Goal: Download file/media

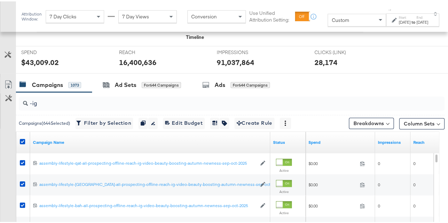
scroll to position [256, 0]
click at [76, 99] on input "-ig" at bounding box center [217, 99] width 379 height 14
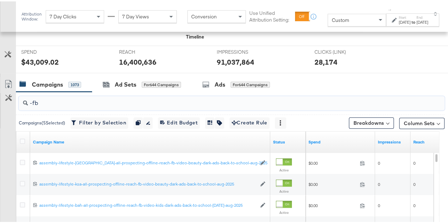
type input "-fb"
click at [7, 119] on div "Customize KPIs" at bounding box center [8, 109] width 16 height 35
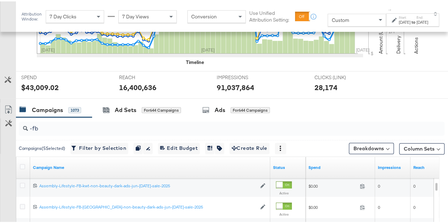
scroll to position [229, 0]
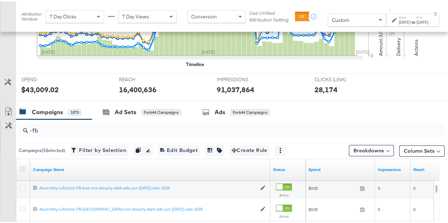
click at [23, 168] on icon at bounding box center [22, 167] width 5 height 5
click at [0, 0] on input "checkbox" at bounding box center [0, 0] width 0 height 0
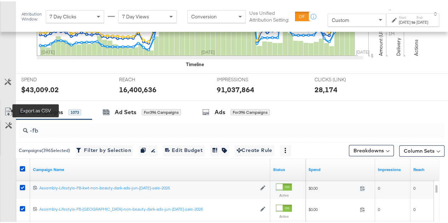
click at [5, 106] on icon at bounding box center [8, 110] width 8 height 8
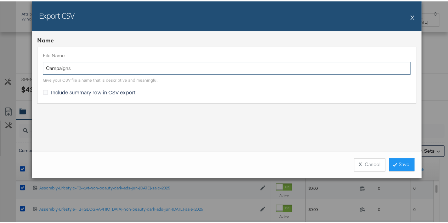
click at [90, 67] on input "Campaigns" at bounding box center [226, 67] width 367 height 13
type input "-fb"
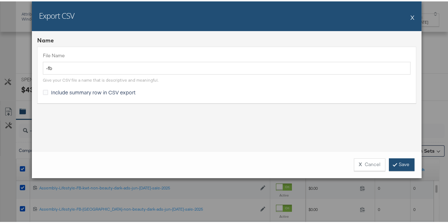
click at [402, 168] on link "Save" at bounding box center [401, 163] width 25 height 13
